Goal: Task Accomplishment & Management: Use online tool/utility

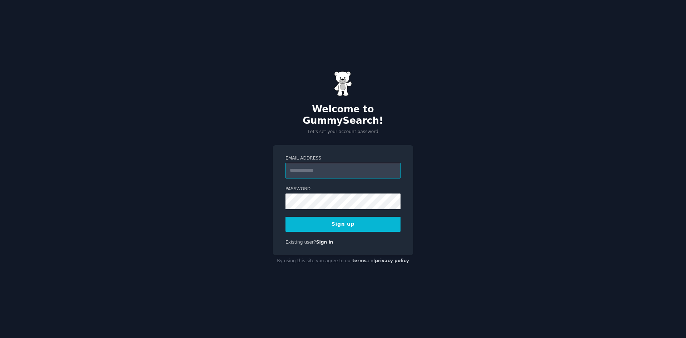
click at [332, 163] on input "Email Address" at bounding box center [343, 171] width 115 height 16
type input "**********"
click at [376, 224] on button "Sign up" at bounding box center [343, 224] width 115 height 15
click at [372, 217] on div "Sign up" at bounding box center [343, 224] width 115 height 15
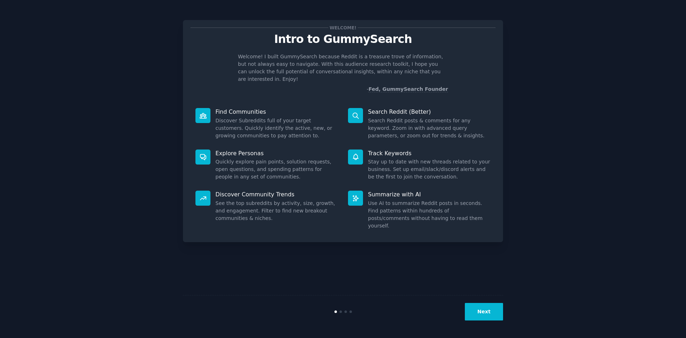
click at [76, 108] on div "Welcome! Intro to GummySearch Welcome! I built GummySearch because Reddit is a …" at bounding box center [343, 169] width 666 height 318
click at [591, 102] on div "Welcome! Intro to GummySearch Welcome! I built GummySearch because Reddit is a …" at bounding box center [343, 169] width 666 height 318
click at [486, 302] on div "Next" at bounding box center [343, 311] width 320 height 33
click at [487, 310] on button "Next" at bounding box center [484, 312] width 38 height 18
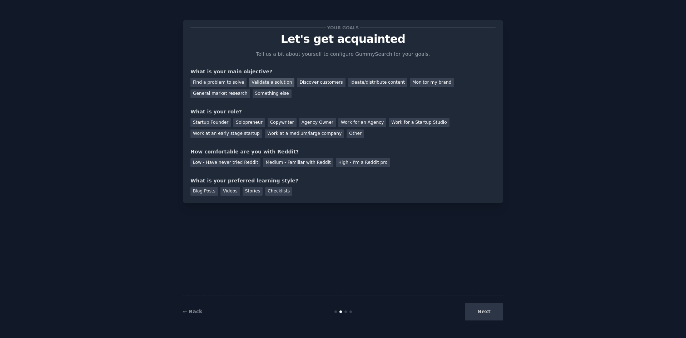
click at [267, 85] on div "Validate a solution" at bounding box center [271, 82] width 45 height 9
click at [212, 123] on div "Startup Founder" at bounding box center [210, 122] width 40 height 9
click at [230, 163] on div "Low - Have never tried Reddit" at bounding box center [225, 162] width 70 height 9
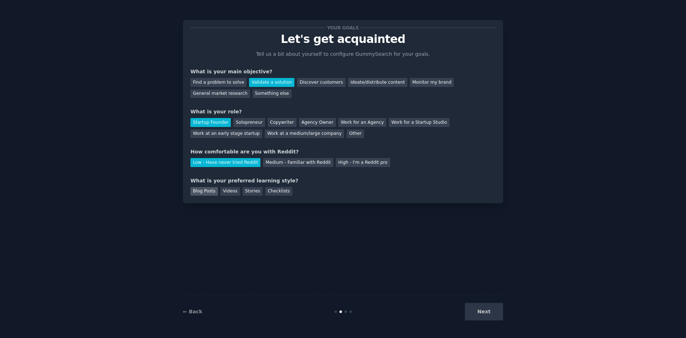
click at [209, 194] on div "Blog Posts" at bounding box center [204, 191] width 28 height 9
click at [495, 313] on button "Next" at bounding box center [484, 312] width 38 height 18
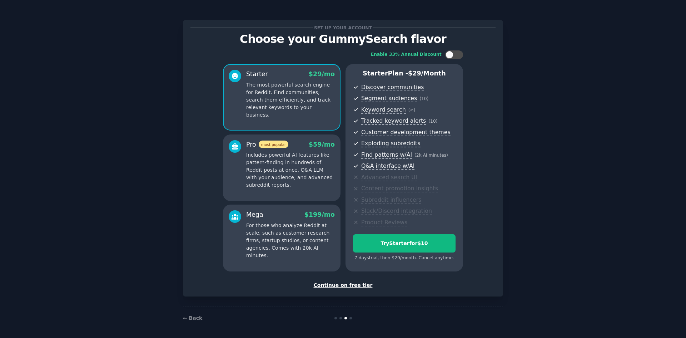
click at [340, 283] on div "Continue on free tier" at bounding box center [342, 285] width 305 height 8
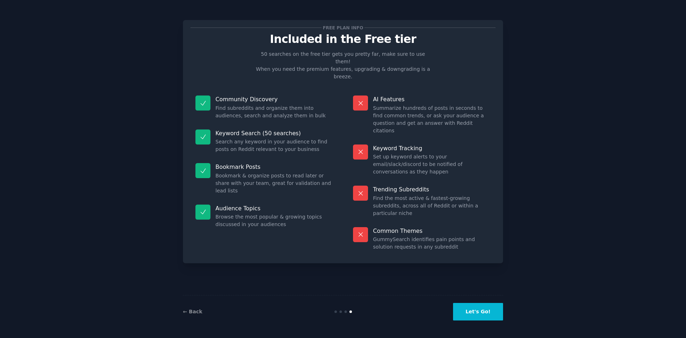
click at [483, 317] on button "Let's Go!" at bounding box center [478, 312] width 50 height 18
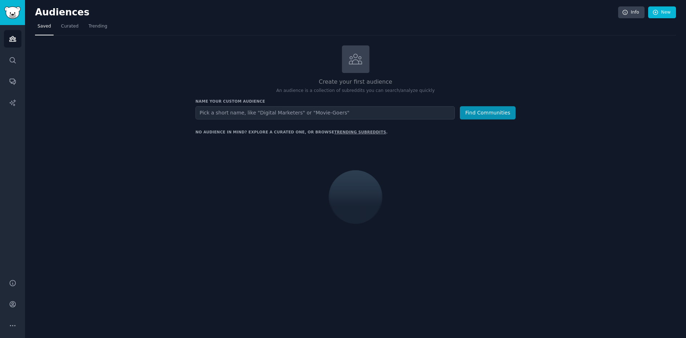
click at [257, 110] on input "text" at bounding box center [324, 112] width 259 height 13
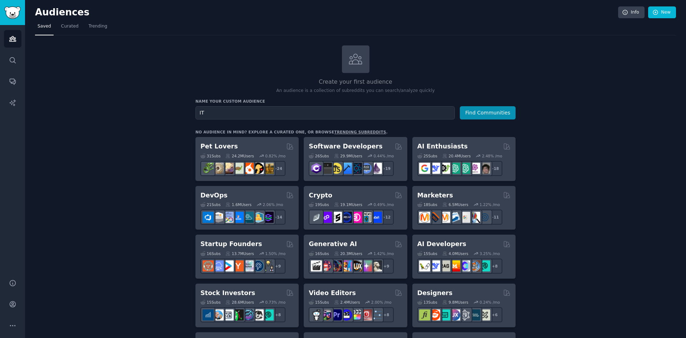
type input "I"
type input "Travel Agents"
click at [492, 110] on button "Find Communities" at bounding box center [488, 112] width 56 height 13
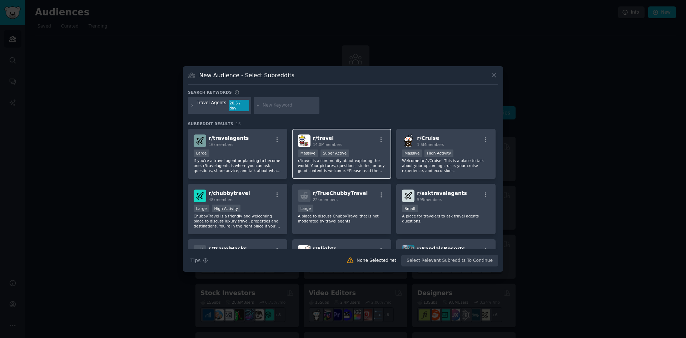
click at [354, 139] on div "r/ travel 14.0M members" at bounding box center [342, 140] width 88 height 13
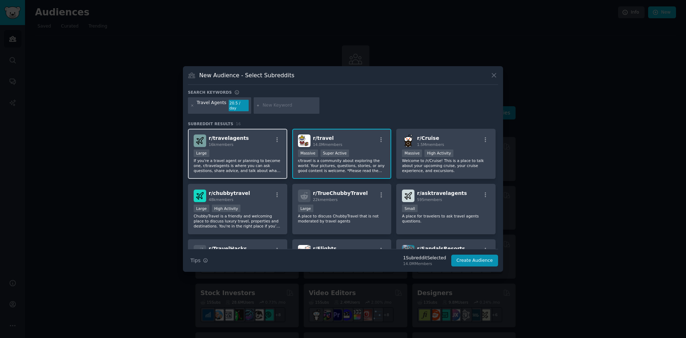
click at [252, 135] on div "r/ travelagents 16k members" at bounding box center [238, 140] width 88 height 13
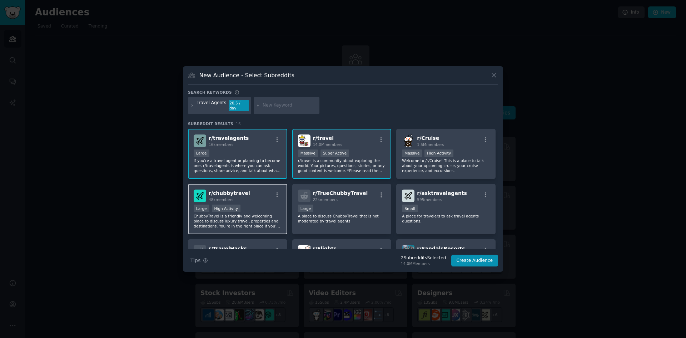
click at [250, 195] on div "r/ chubbytravel 48k members" at bounding box center [238, 195] width 88 height 13
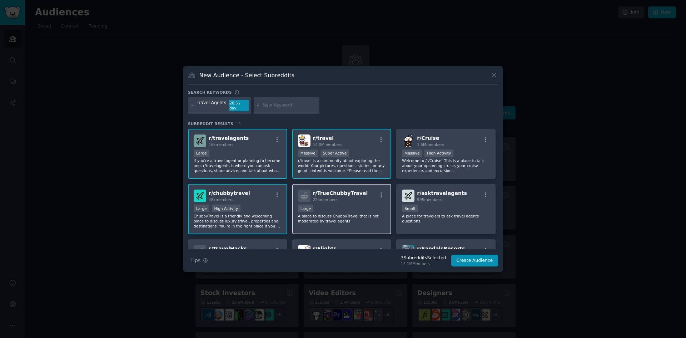
click at [354, 199] on div "22k members" at bounding box center [340, 199] width 55 height 5
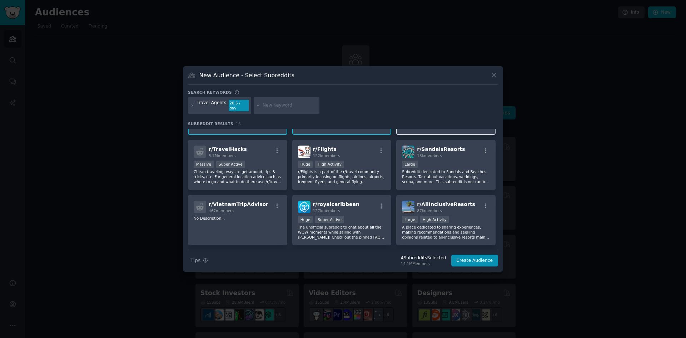
scroll to position [119, 0]
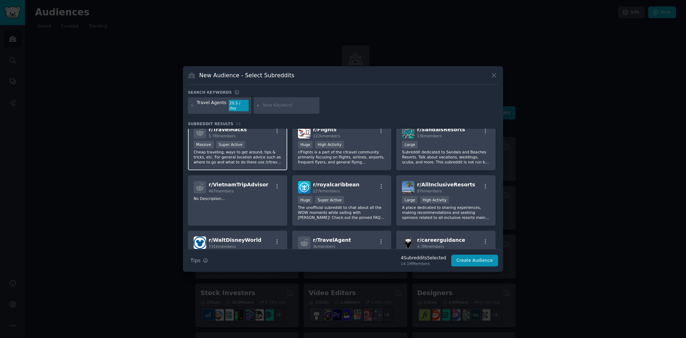
click at [248, 138] on div "r/ TravelHacks 5.7M members Massive Super Active Cheap traveling, ways to get a…" at bounding box center [237, 145] width 99 height 50
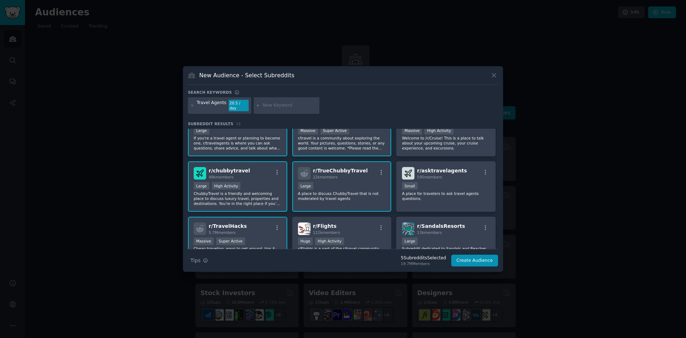
scroll to position [0, 0]
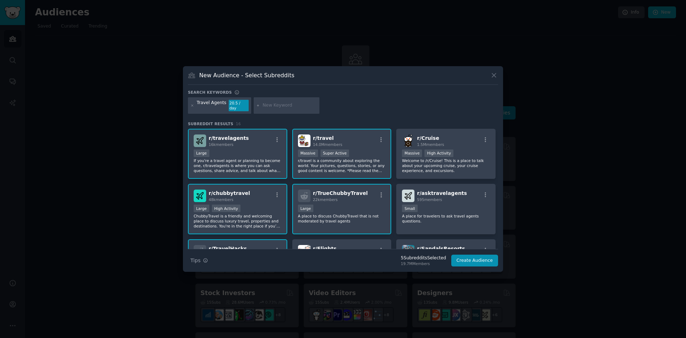
click at [348, 138] on div "r/ travel 14.0M members" at bounding box center [342, 140] width 88 height 13
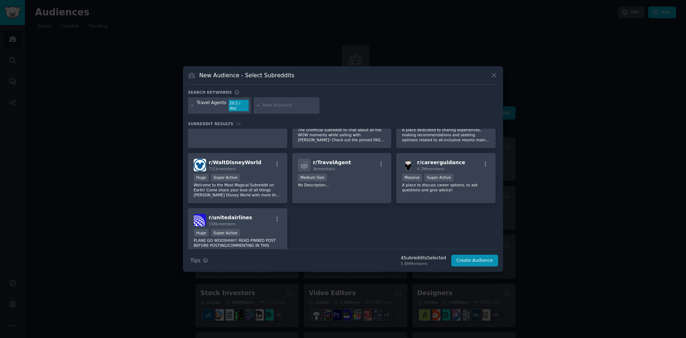
scroll to position [231, 0]
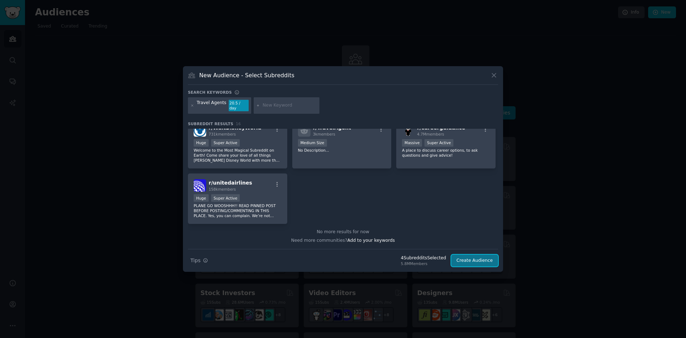
click at [481, 259] on button "Create Audience" at bounding box center [474, 260] width 47 height 12
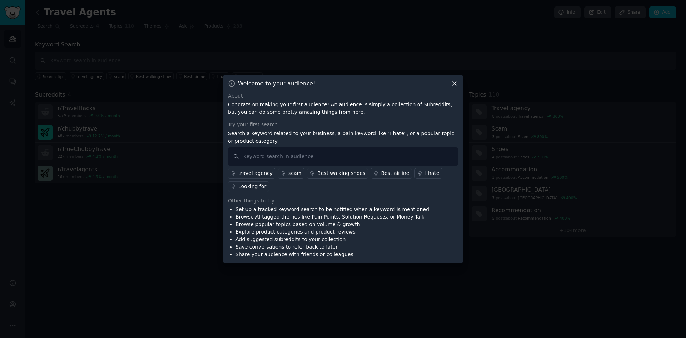
click at [254, 172] on div "travel agency" at bounding box center [255, 173] width 34 height 8
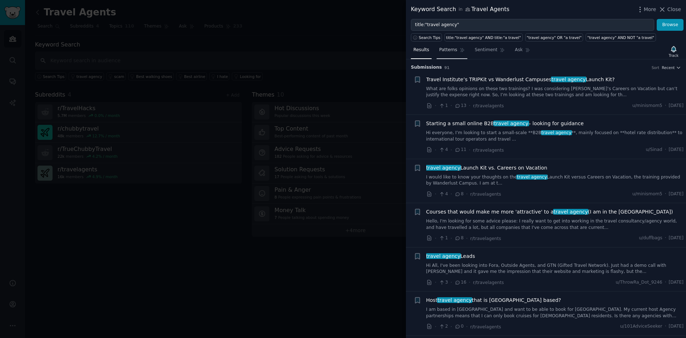
click at [450, 51] on span "Patterns" at bounding box center [448, 50] width 18 height 6
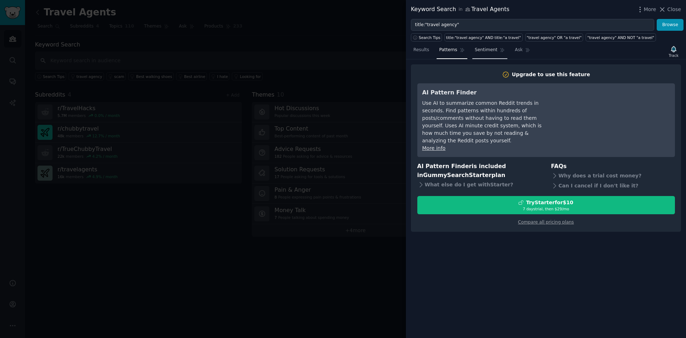
click at [475, 47] on span "Sentiment" at bounding box center [486, 50] width 23 height 6
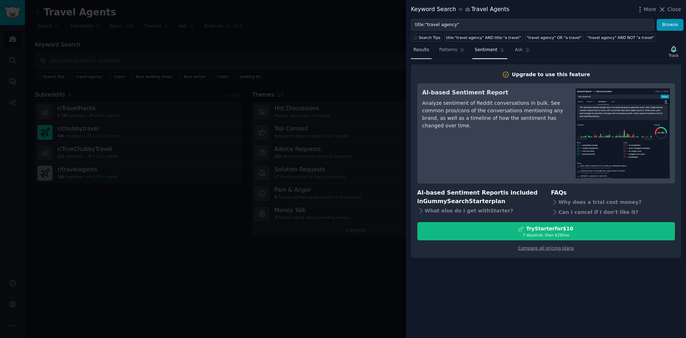
click at [420, 51] on span "Results" at bounding box center [421, 50] width 16 height 6
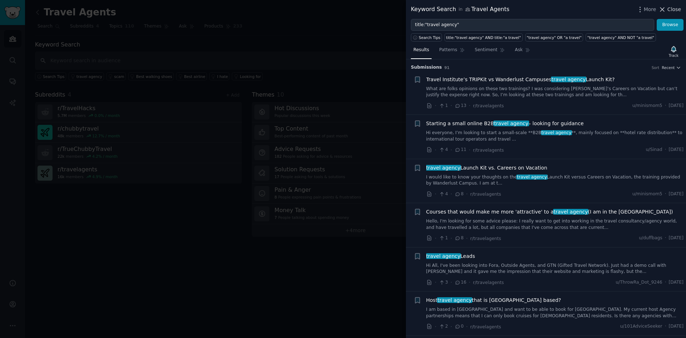
click at [671, 9] on span "Close" at bounding box center [675, 10] width 14 height 8
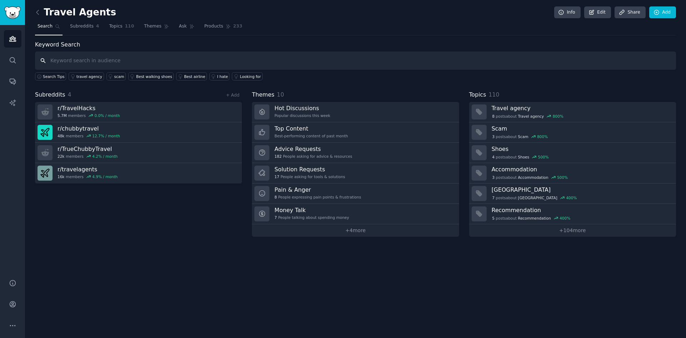
click at [149, 58] on input "text" at bounding box center [355, 60] width 641 height 18
type input "Independent Travel Agent"
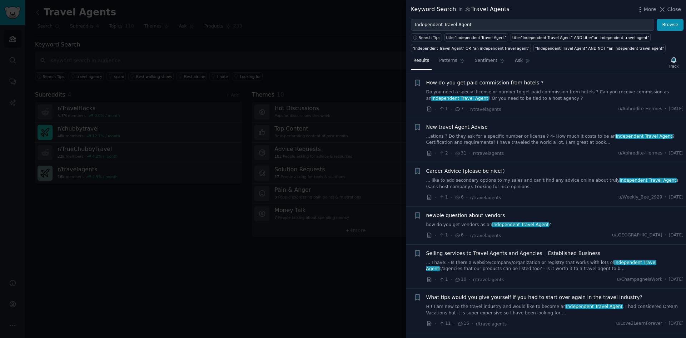
scroll to position [746, 0]
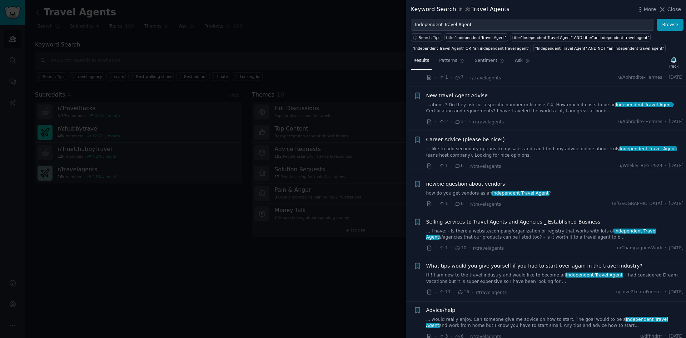
click at [129, 186] on div at bounding box center [343, 169] width 686 height 338
